Goal: Transaction & Acquisition: Purchase product/service

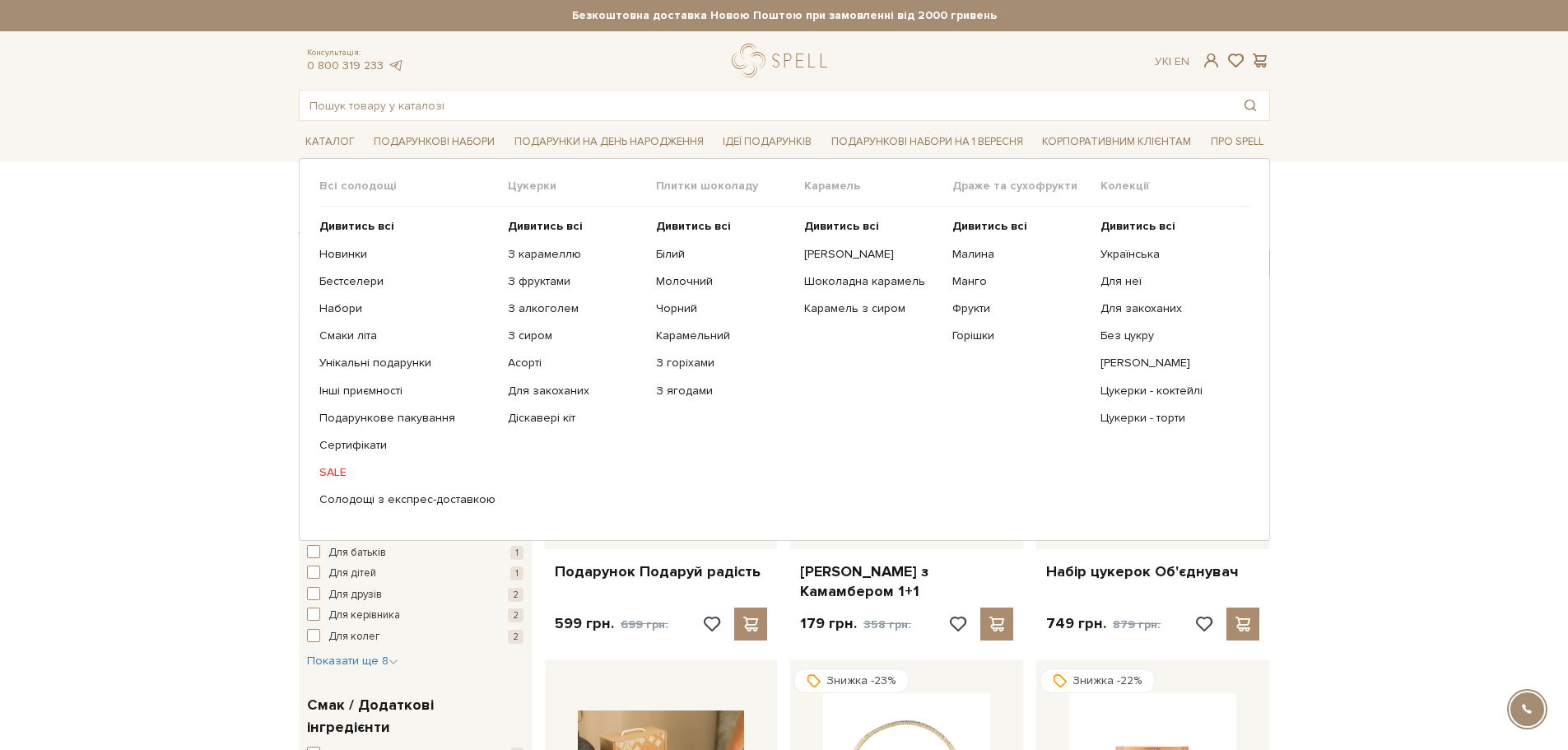
click at [340, 468] on link "SALE" at bounding box center [408, 472] width 176 height 14
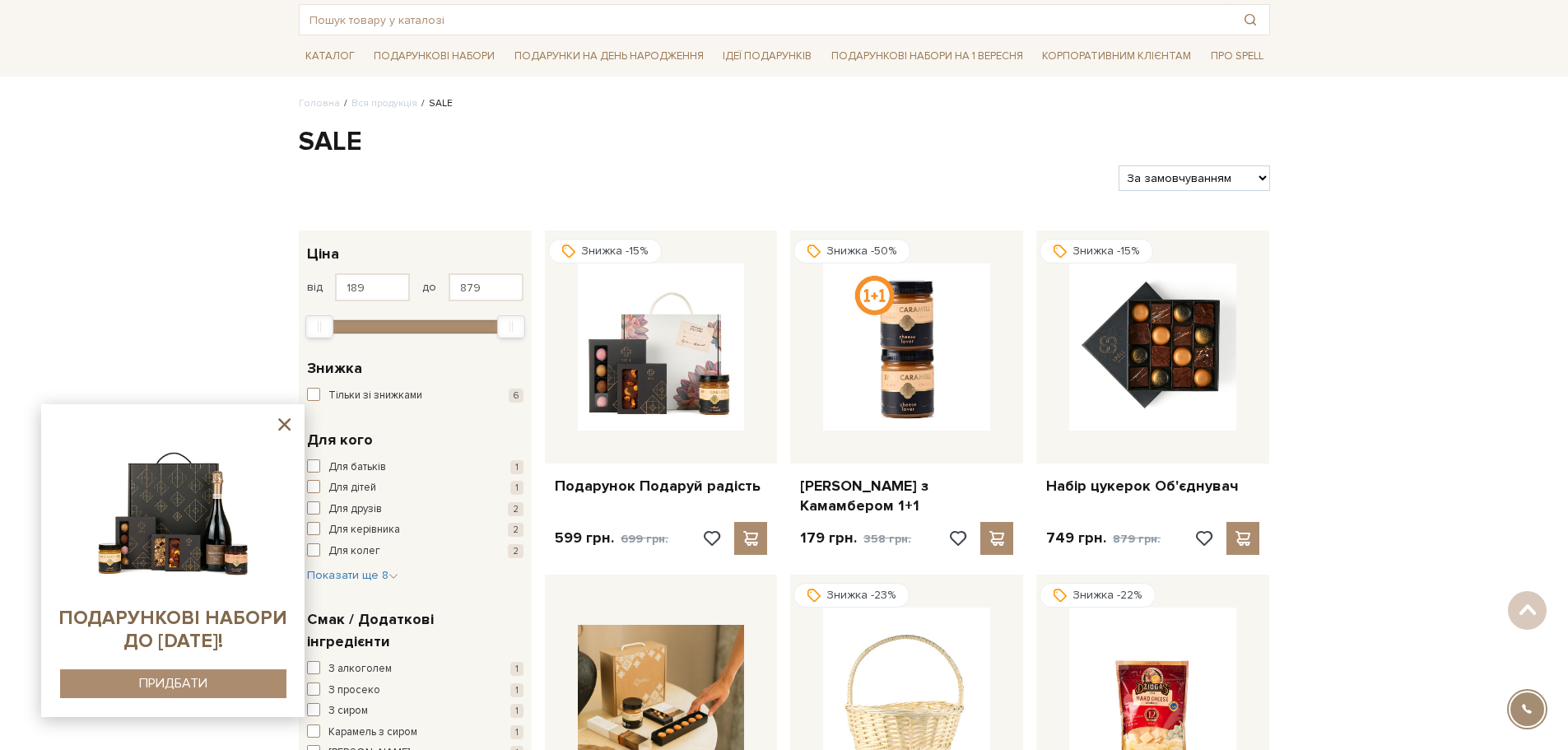
scroll to position [83, 0]
